Goal: Check status: Check status

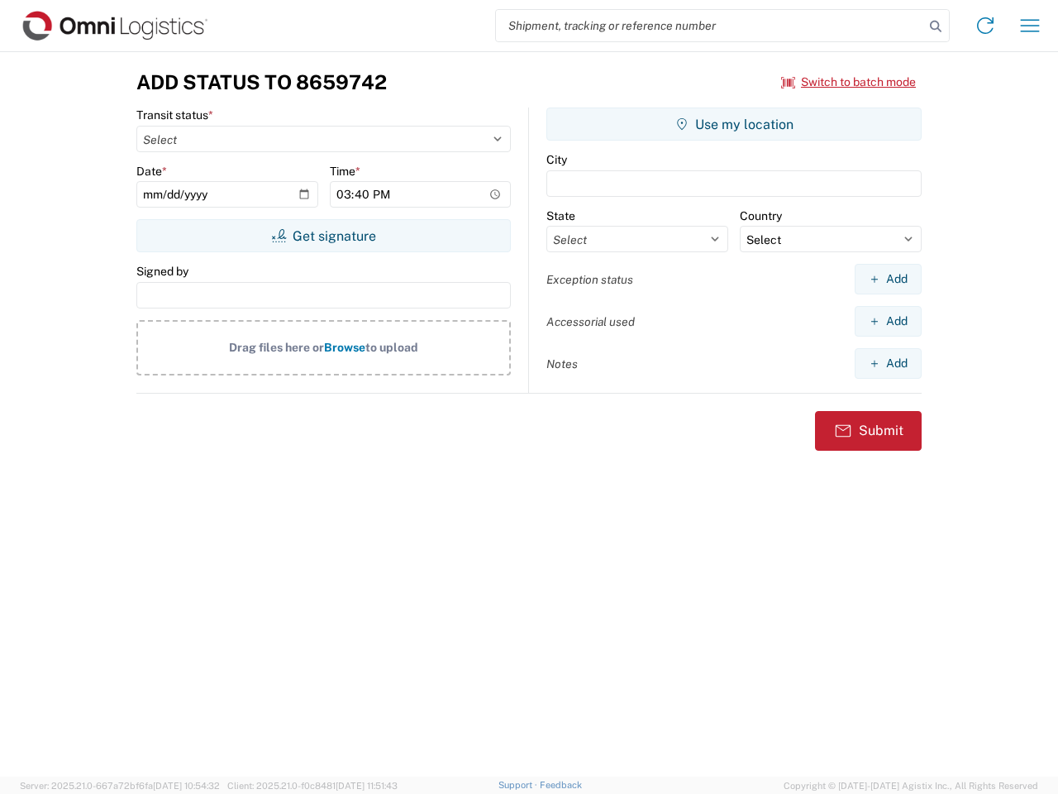
click at [710, 26] on input "search" at bounding box center [710, 25] width 428 height 31
click at [936, 26] on icon at bounding box center [935, 26] width 23 height 23
click at [985, 26] on icon at bounding box center [985, 25] width 26 height 26
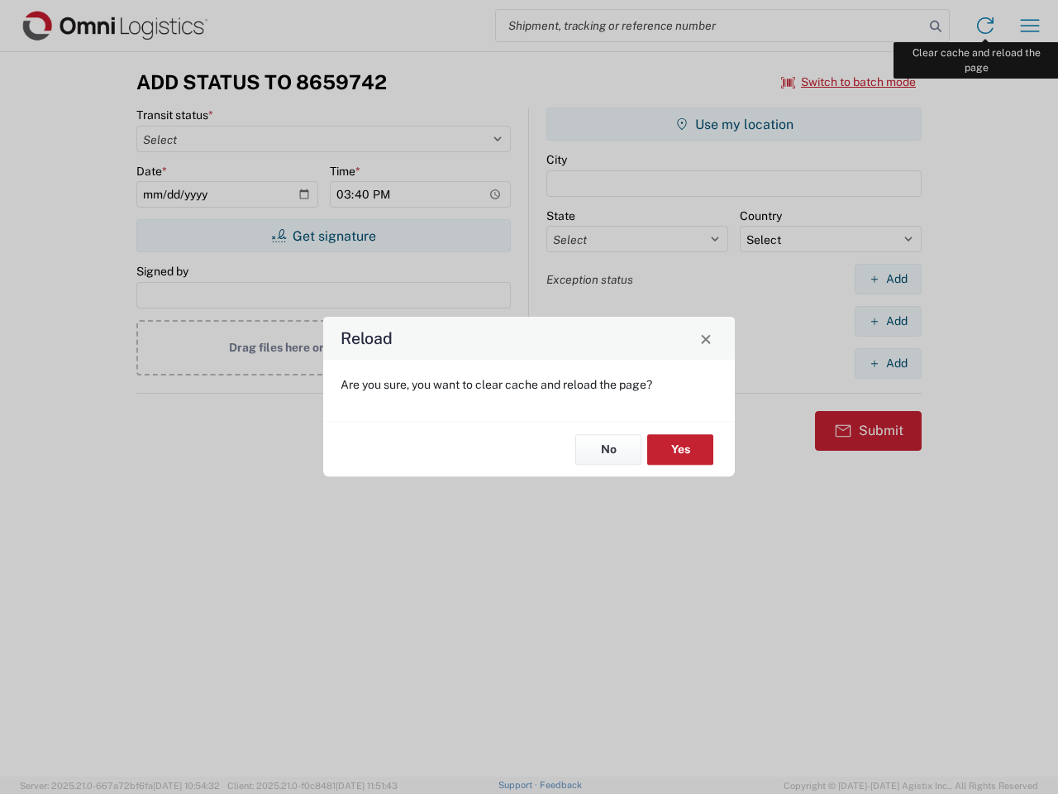
click at [1030, 26] on div "Reload Are you sure, you want to clear cache and reload the page? No Yes" at bounding box center [529, 397] width 1058 height 794
click at [849, 82] on div "Reload Are you sure, you want to clear cache and reload the page? No Yes" at bounding box center [529, 397] width 1058 height 794
click at [323, 236] on div "Reload Are you sure, you want to clear cache and reload the page? No Yes" at bounding box center [529, 397] width 1058 height 794
click at [734, 124] on div "Reload Are you sure, you want to clear cache and reload the page? No Yes" at bounding box center [529, 397] width 1058 height 794
click at [888, 279] on div "Reload Are you sure, you want to clear cache and reload the page? No Yes" at bounding box center [529, 397] width 1058 height 794
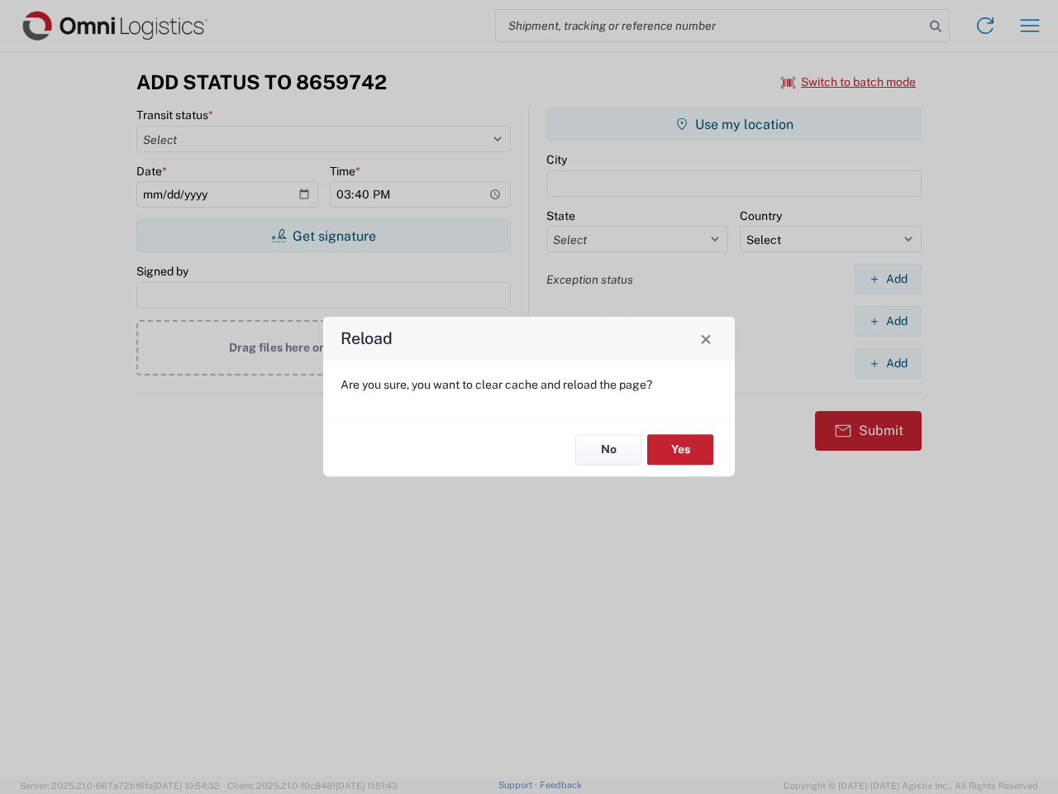
click at [888, 321] on div "Reload Are you sure, you want to clear cache and reload the page? No Yes" at bounding box center [529, 397] width 1058 height 794
click at [888, 363] on div "Reload Are you sure, you want to clear cache and reload the page? No Yes" at bounding box center [529, 397] width 1058 height 794
